Goal: Find specific page/section: Find specific page/section

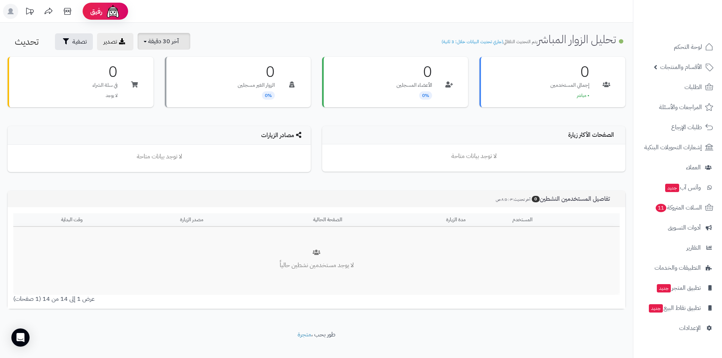
click at [177, 42] on span "آخر 30 دقيقة" at bounding box center [163, 41] width 31 height 9
click at [172, 90] on link "آخر 30 دقيقة" at bounding box center [166, 89] width 61 height 15
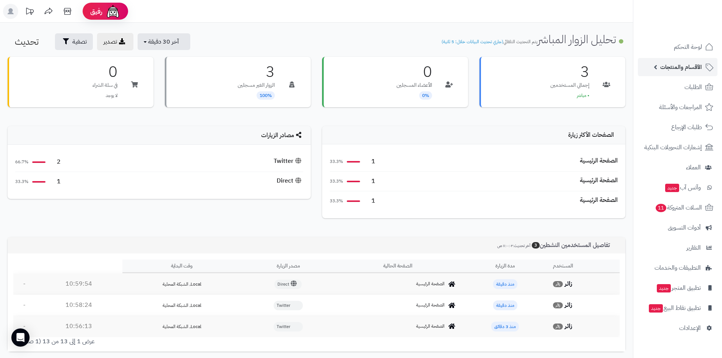
click at [684, 66] on span "الأقسام والمنتجات" at bounding box center [681, 67] width 42 height 11
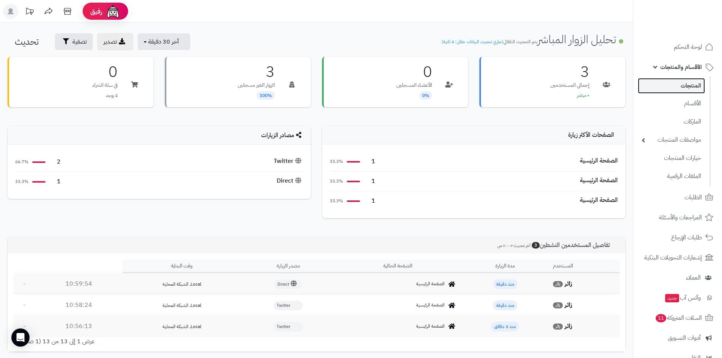
click at [667, 87] on link "المنتجات" at bounding box center [670, 86] width 67 height 16
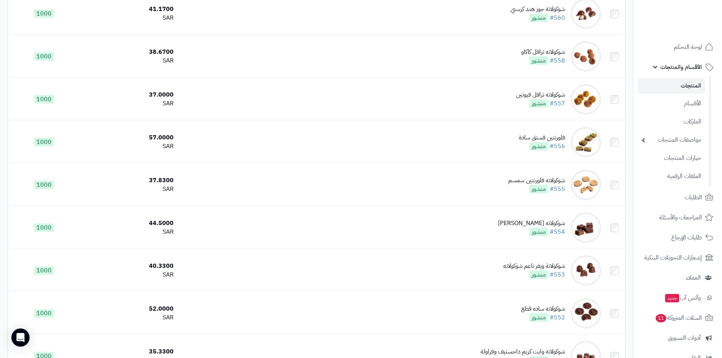
scroll to position [3182, 0]
